Goal: Find specific page/section: Find specific page/section

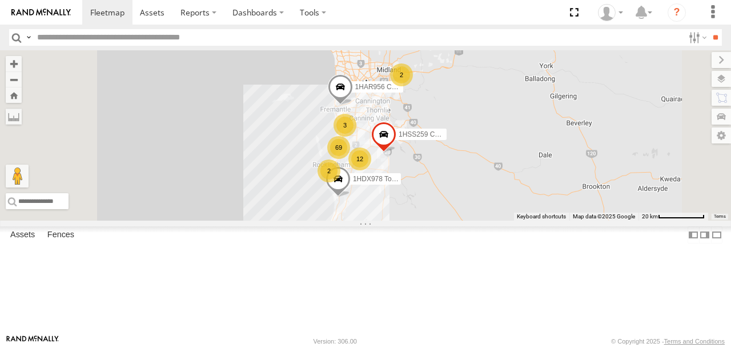
click at [720, 78] on label at bounding box center [721, 79] width 19 height 16
click at [0, 0] on span "Basemaps" at bounding box center [0, 0] width 0 height 0
click at [0, 0] on span "Satellite + Roadmap" at bounding box center [0, 0] width 0 height 0
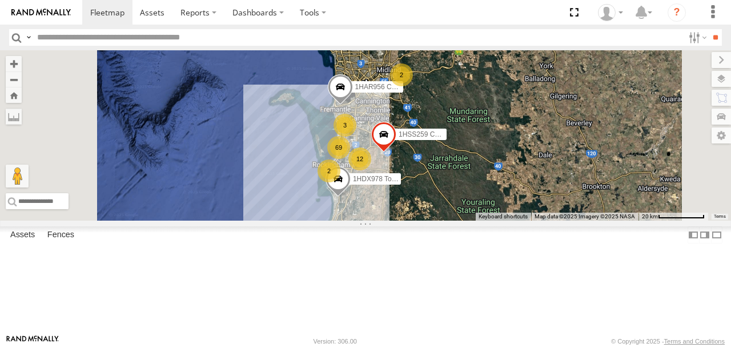
click at [712, 60] on label at bounding box center [721, 60] width 19 height 16
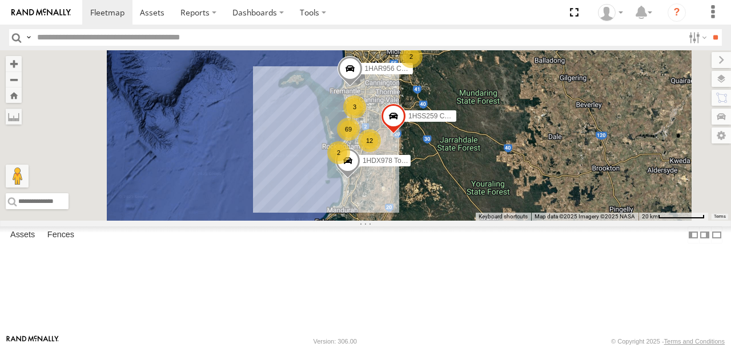
drag, startPoint x: 500, startPoint y: 196, endPoint x: 511, endPoint y: 174, distance: 24.3
click at [511, 174] on div "69 3 2 1HSS259 Coor.Enviro Plan & Develop 12 2 1HDX978 Toyota Rav 4 Admin 1HAR9…" at bounding box center [365, 135] width 731 height 170
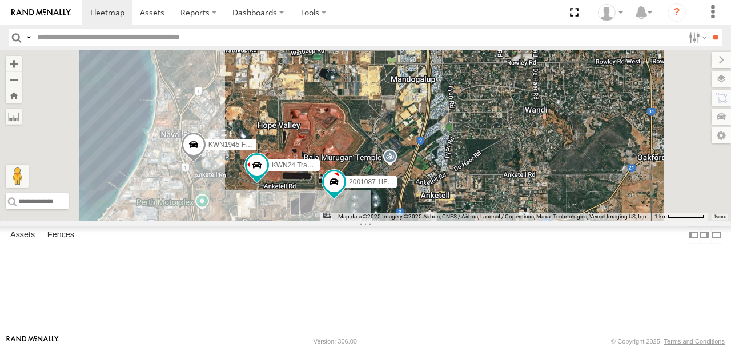
drag, startPoint x: 501, startPoint y: 193, endPoint x: 540, endPoint y: 139, distance: 66.6
click at [540, 139] on div "1HSS259 Coor.Enviro Plan & Develop 1HDX978 Toyota Rav 4 Admin 1HAR956 Coor. Sta…" at bounding box center [365, 135] width 731 height 170
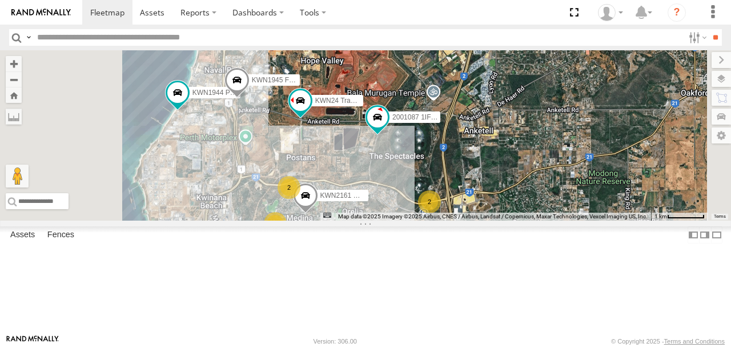
drag, startPoint x: 536, startPoint y: 219, endPoint x: 544, endPoint y: 189, distance: 31.3
click at [544, 190] on div "1HSS259 Coor.Enviro Plan & Develop 1HDX978 Toyota Rav 4 Admin 1HAR956 Coor. Sta…" at bounding box center [365, 135] width 731 height 170
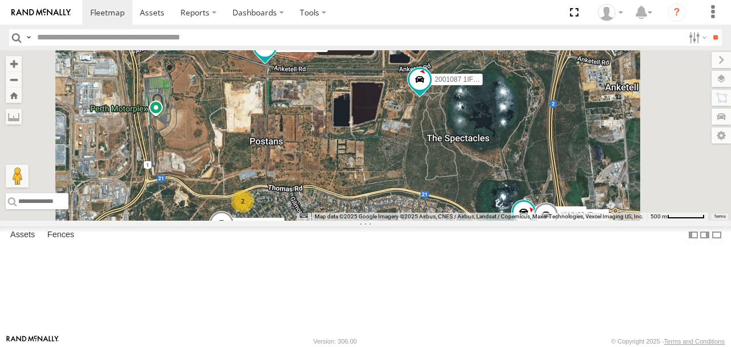
drag, startPoint x: 413, startPoint y: 168, endPoint x: 440, endPoint y: 132, distance: 44.9
click at [439, 134] on div "1HSS259 Coor.Enviro Plan & Develop 1HDX978 Toyota Rav 4 Admin 1HAR956 Coor. Sta…" at bounding box center [365, 135] width 731 height 170
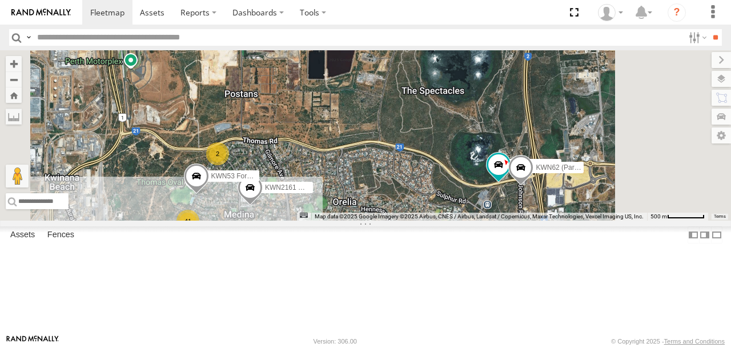
drag, startPoint x: 524, startPoint y: 190, endPoint x: 451, endPoint y: 147, distance: 83.9
click at [445, 146] on div "1HSS259 Coor.Enviro Plan & Develop 1HDX978 Toyota Rav 4 Admin 1HAR956 Coor. Sta…" at bounding box center [365, 135] width 731 height 170
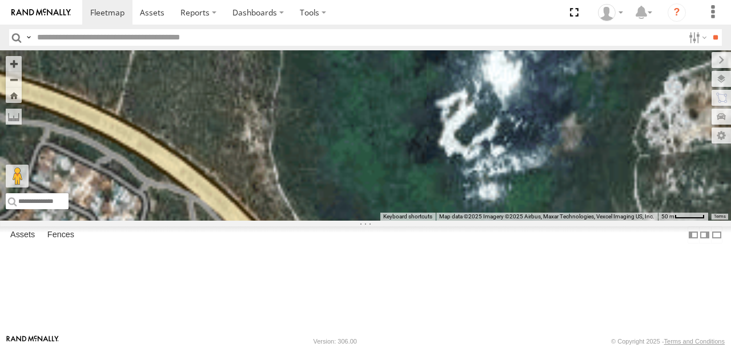
drag, startPoint x: 600, startPoint y: 209, endPoint x: 457, endPoint y: 85, distance: 189.4
click at [462, 86] on div "1HSS259 Coor.Enviro Plan & Develop 1HDX978 Toyota Rav 4 Admin 1HAR956 Coor. Sta…" at bounding box center [365, 135] width 731 height 170
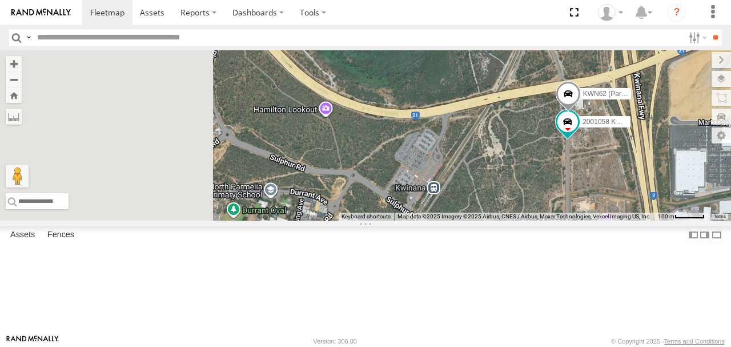
drag, startPoint x: 507, startPoint y: 199, endPoint x: 598, endPoint y: 176, distance: 94.7
click at [598, 176] on div "1HSS259 Coor.Enviro Plan & Develop 1HDX978 Toyota Rav 4 Admin 1HAR956 Coor. Sta…" at bounding box center [365, 135] width 731 height 170
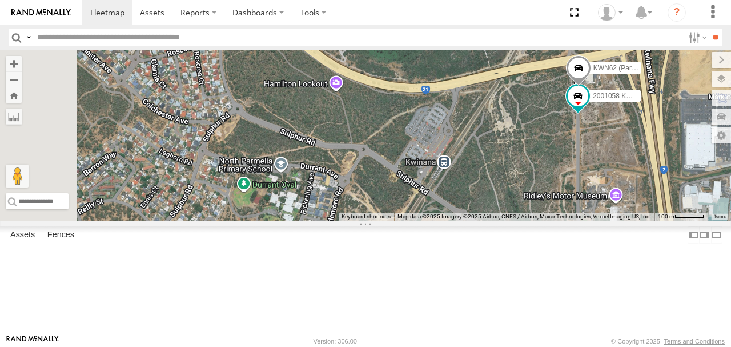
drag, startPoint x: 543, startPoint y: 230, endPoint x: 551, endPoint y: 155, distance: 74.7
click at [551, 155] on div "1HSS259 Coor.Enviro Plan & Develop 1HDX978 Toyota Rav 4 Admin 1HAR956 Coor. Sta…" at bounding box center [365, 135] width 731 height 170
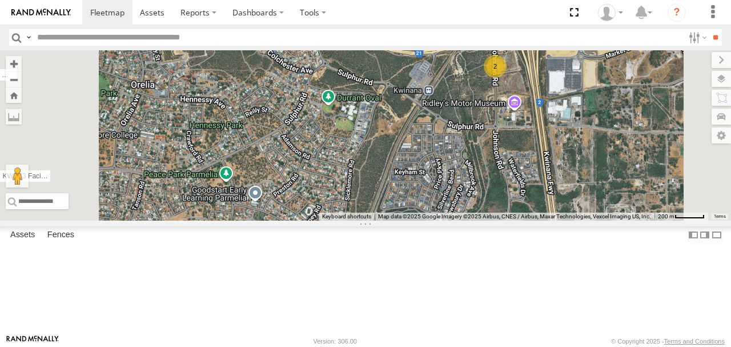
drag, startPoint x: 526, startPoint y: 138, endPoint x: 509, endPoint y: 130, distance: 18.1
click at [511, 131] on div "1HSS259 Coor.Enviro Plan & Develop 1HDX978 Toyota Rav 4 Admin 1HAR956 Coor. Sta…" at bounding box center [365, 135] width 731 height 170
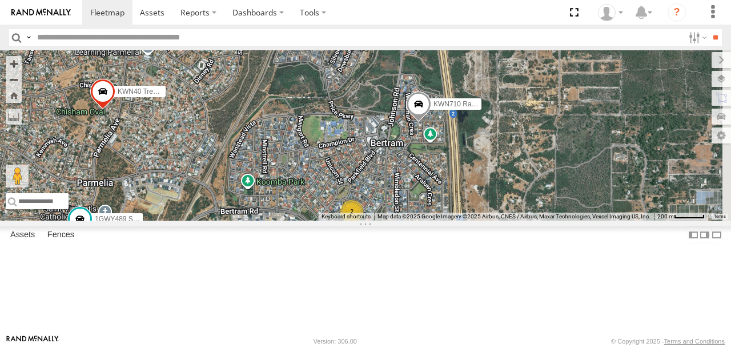
drag, startPoint x: 533, startPoint y: 192, endPoint x: 521, endPoint y: 160, distance: 34.0
click at [523, 158] on div "1HSS259 Coor.Enviro Plan & Develop 1HDX978 Toyota Rav 4 Admin 1HAR956 Coor. Sta…" at bounding box center [365, 135] width 731 height 170
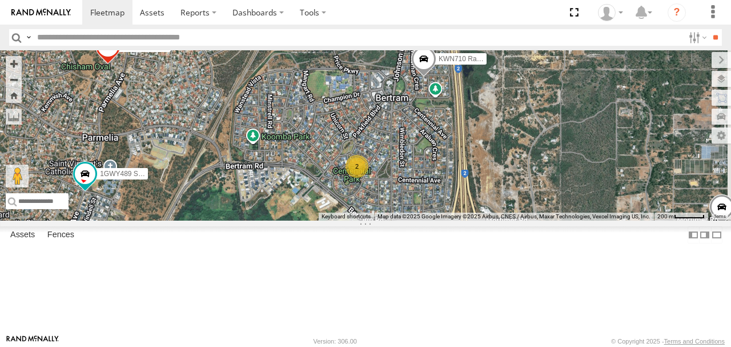
drag, startPoint x: 492, startPoint y: 236, endPoint x: 511, endPoint y: 183, distance: 55.8
click at [511, 183] on div "1HSS259 Coor.Enviro Plan & Develop 1HDX978 Toyota Rav 4 Admin 1HAR956 Coor. Sta…" at bounding box center [365, 135] width 731 height 170
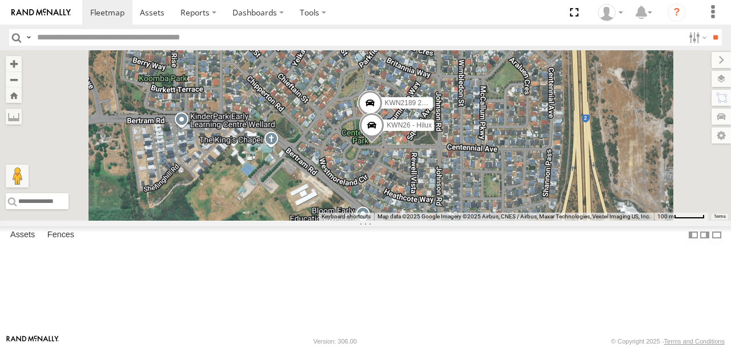
click at [80, 38] on input "text" at bounding box center [358, 37] width 651 height 17
click at [709, 29] on input "**" at bounding box center [715, 37] width 13 height 17
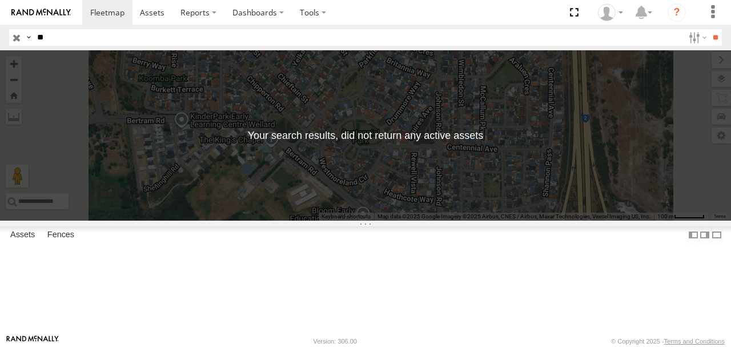
type input "*"
type input "*****"
click at [709, 29] on input "**" at bounding box center [715, 37] width 13 height 17
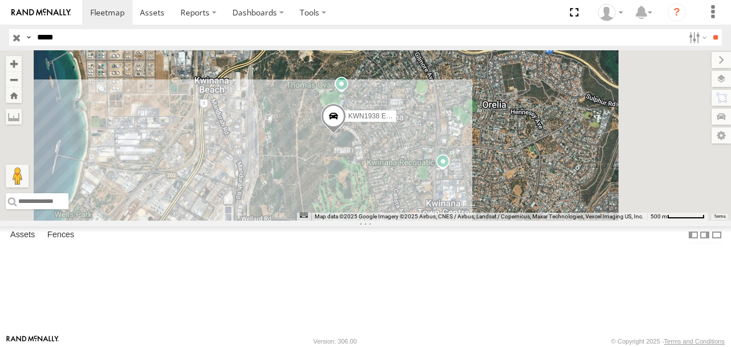
click at [346, 134] on span at bounding box center [333, 118] width 25 height 31
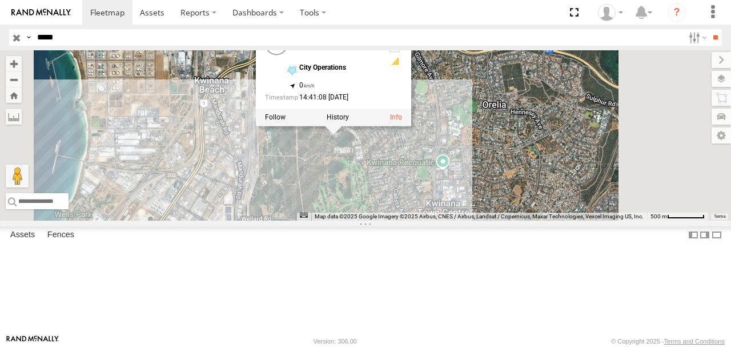
click at [349, 121] on label at bounding box center [338, 117] width 22 height 8
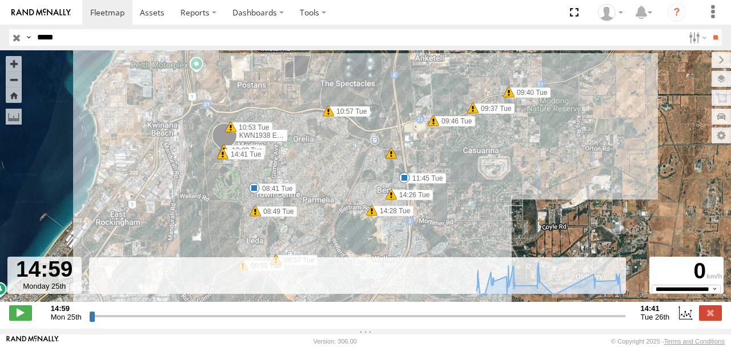
click at [20, 320] on span at bounding box center [20, 312] width 23 height 15
drag, startPoint x: 94, startPoint y: 323, endPoint x: 488, endPoint y: 329, distance: 394.7
click at [488, 321] on input "range" at bounding box center [357, 315] width 537 height 11
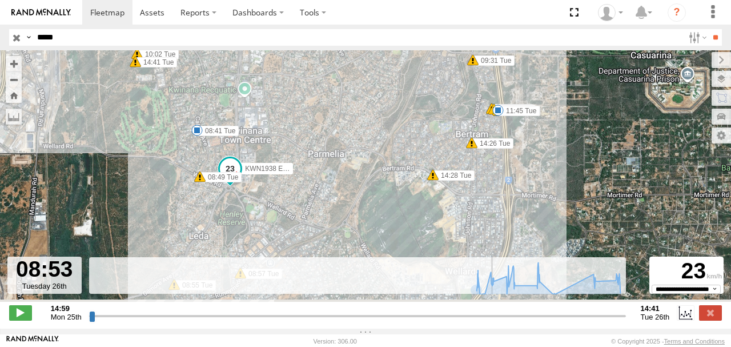
drag, startPoint x: 218, startPoint y: 219, endPoint x: 292, endPoint y: 182, distance: 83.0
click at [292, 182] on div "KWN1938 Excavator 08:41 Tue 08:49 Tue 08:55 Tue 08:57 Tue 09:37 Tue 09:40 Tue 0…" at bounding box center [365, 181] width 731 height 263
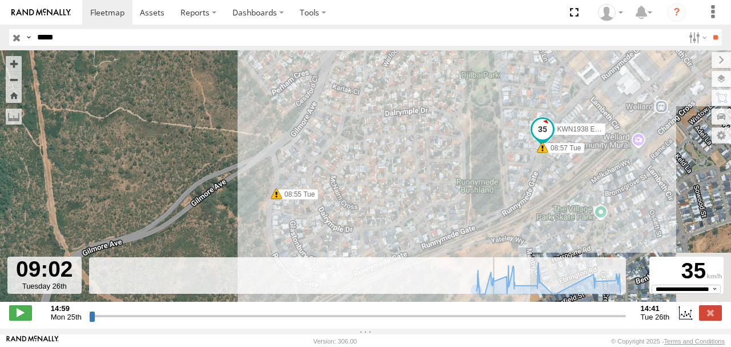
drag, startPoint x: 550, startPoint y: 172, endPoint x: 443, endPoint y: 172, distance: 106.8
click at [443, 172] on div "KWN1938 Excavator 08:41 Tue 08:49 Tue 08:55 Tue 08:57 Tue 09:37 Tue 09:40 Tue 0…" at bounding box center [365, 181] width 731 height 263
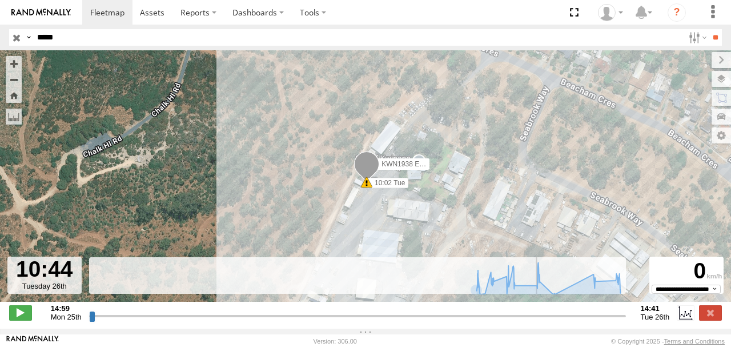
drag, startPoint x: 503, startPoint y: 322, endPoint x: 533, endPoint y: 318, distance: 31.1
click at [533, 318] on input "range" at bounding box center [357, 315] width 537 height 11
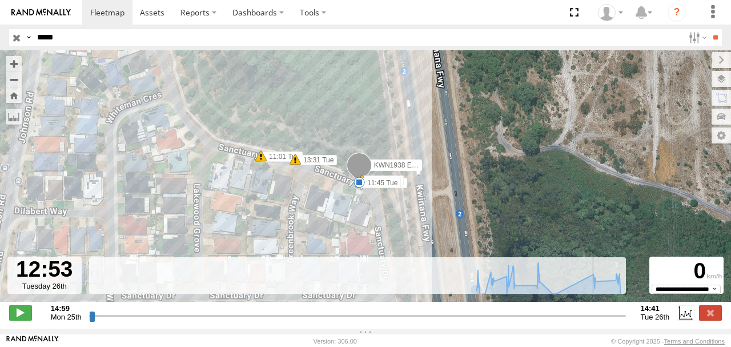
drag, startPoint x: 533, startPoint y: 318, endPoint x: 582, endPoint y: 312, distance: 48.9
click at [582, 312] on input "range" at bounding box center [357, 315] width 537 height 11
drag, startPoint x: 582, startPoint y: 312, endPoint x: 605, endPoint y: 309, distance: 23.0
click at [605, 309] on div "**********" at bounding box center [365, 314] width 731 height 24
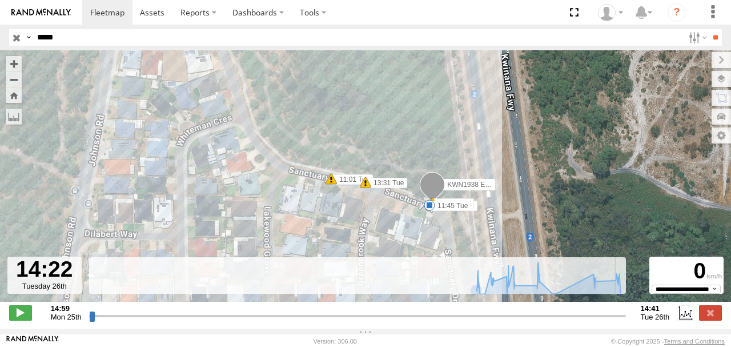
drag, startPoint x: 585, startPoint y: 323, endPoint x: 616, endPoint y: 318, distance: 30.8
click at [616, 318] on input "range" at bounding box center [357, 315] width 537 height 11
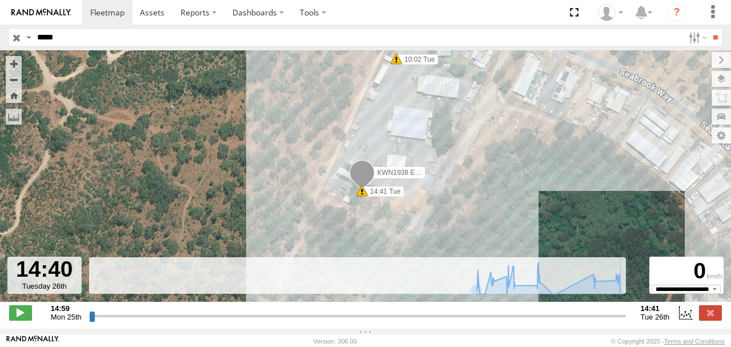
type input "**********"
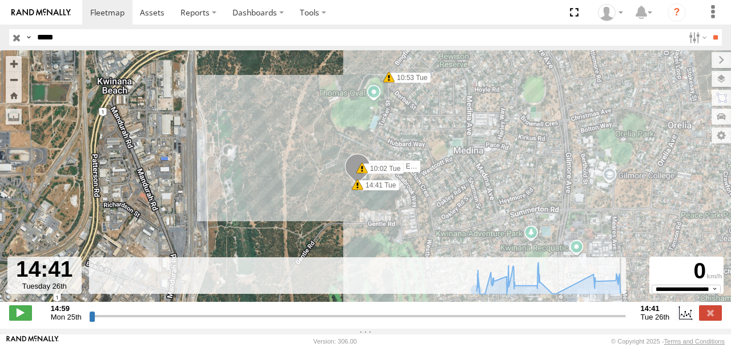
click at [14, 35] on input "button" at bounding box center [16, 37] width 15 height 17
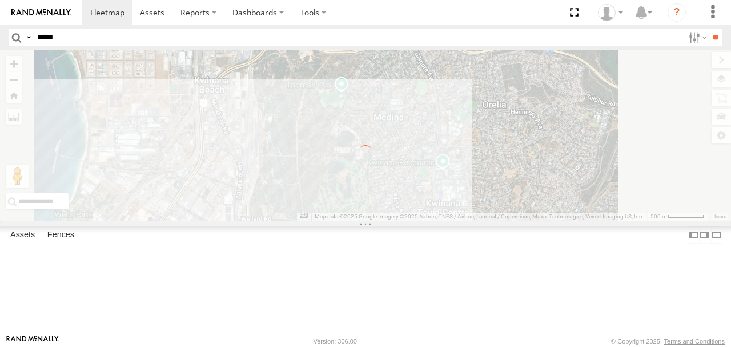
click at [46, 37] on input "*****" at bounding box center [358, 37] width 651 height 17
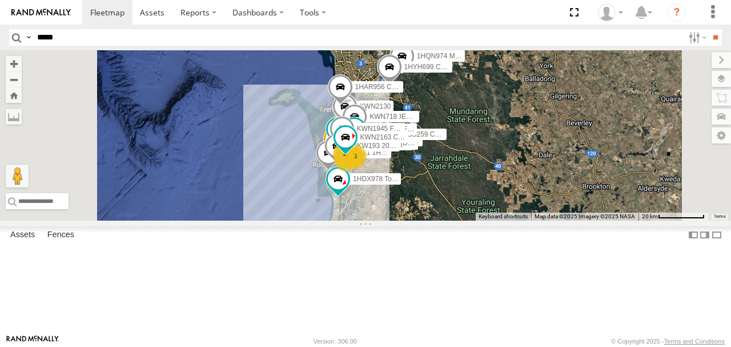
click at [0, 0] on div "1GWY489 Signage Truck" at bounding box center [0, 0] width 0 height 0
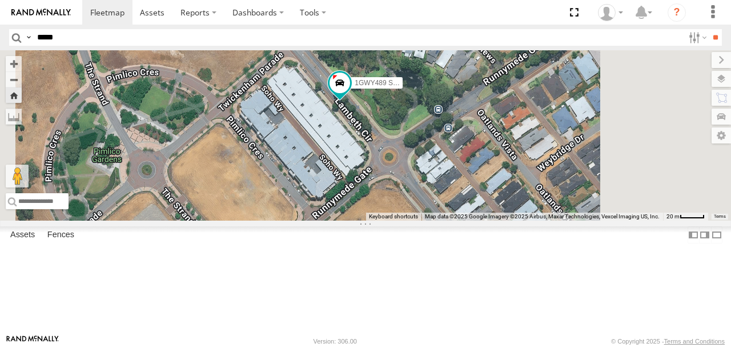
click at [62, 38] on input "*****" at bounding box center [358, 37] width 651 height 17
type input "****"
click at [709, 29] on input "**" at bounding box center [715, 37] width 13 height 17
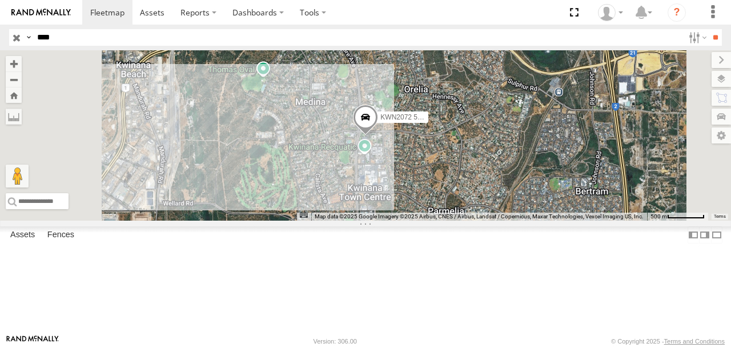
click at [0, 0] on div "KWN2072 509 Hino 300 (Grafitti truck)" at bounding box center [0, 0] width 0 height 0
